Goal: Task Accomplishment & Management: Use online tool/utility

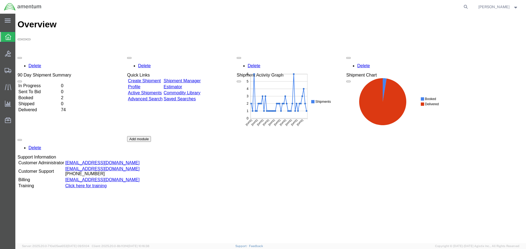
click at [19, 37] on span "Overview" at bounding box center [17, 36] width 4 height 11
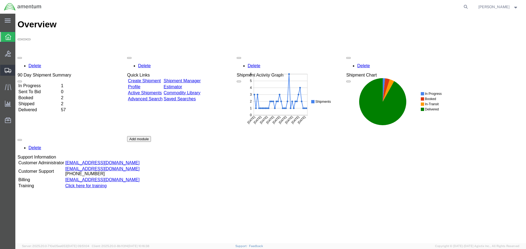
click at [0, 0] on span "Shipment Manager" at bounding box center [0, 0] width 0 height 0
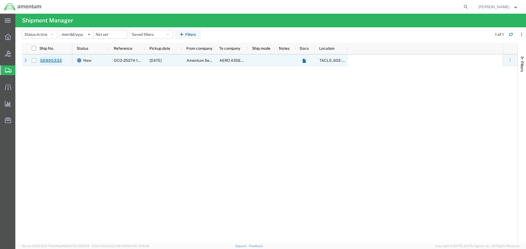
click at [49, 61] on link "56995332" at bounding box center [51, 60] width 22 height 9
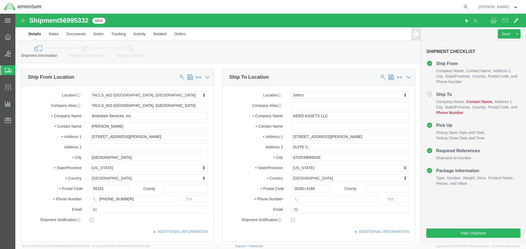
select select "42707"
select select
drag, startPoint x: 318, startPoint y: 101, endPoint x: 274, endPoint y: 99, distance: 44.4
click input "AERO ASSETS LLC"
click input "text"
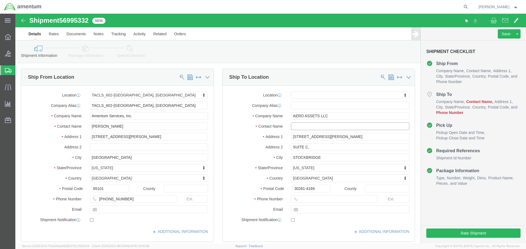
paste input "AERO ASSETS LLC"
type input "AERO ASSETS LLC"
click button "Rate Shipment"
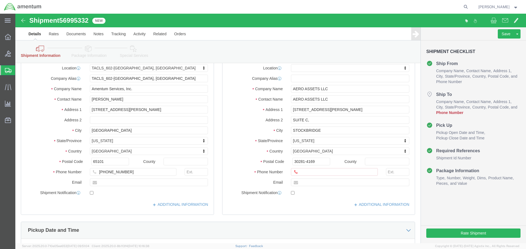
scroll to position [55, 0]
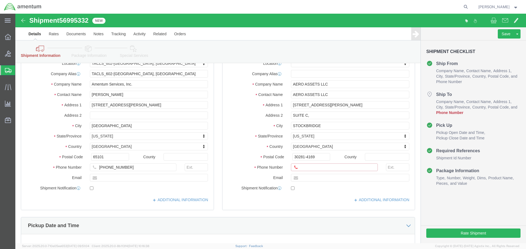
click input "Ship To Location / Phone Number : This field is required."
paste input "[PHONE_NUMBER]"
type input "[PHONE_NUMBER]"
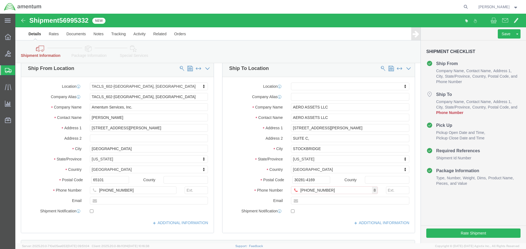
click div "ADDITIONAL INFORMATION"
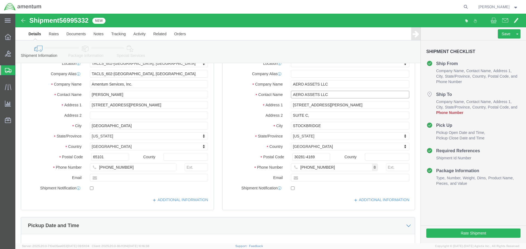
drag, startPoint x: 299, startPoint y: 81, endPoint x: 252, endPoint y: 77, distance: 46.9
click div "Contact Name AERO ASSETS LLC"
type input "Annett"
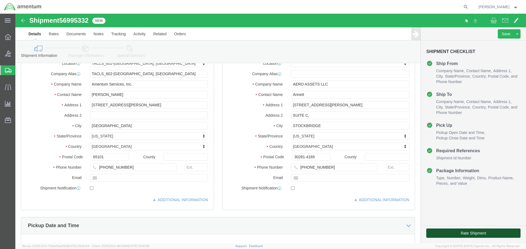
click button "Rate Shipment"
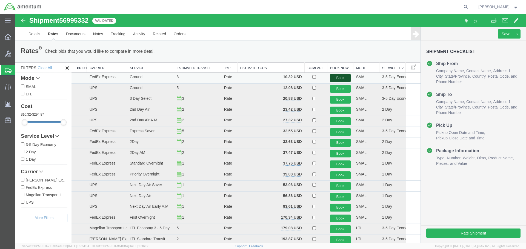
click at [334, 77] on button "Book" at bounding box center [340, 78] width 21 height 8
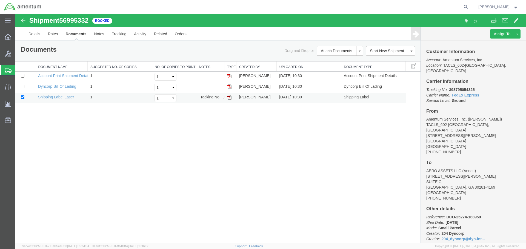
click at [230, 99] on img at bounding box center [229, 97] width 4 height 4
